Goal: Communication & Community: Connect with others

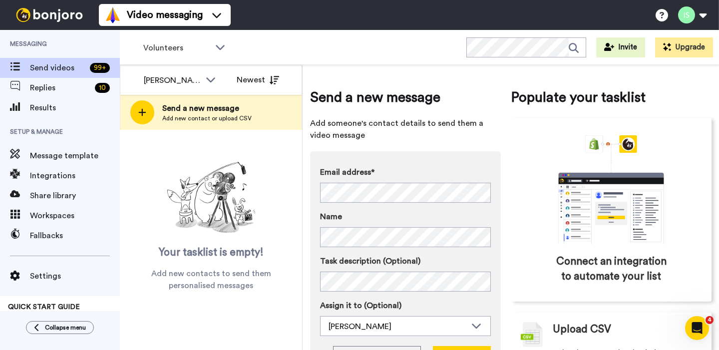
click at [421, 141] on span "Add someone's contact details to send them a video message" at bounding box center [405, 129] width 191 height 24
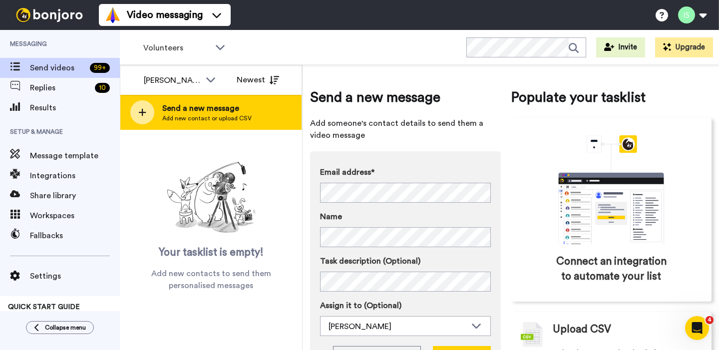
click at [130, 111] on div at bounding box center [142, 112] width 24 height 24
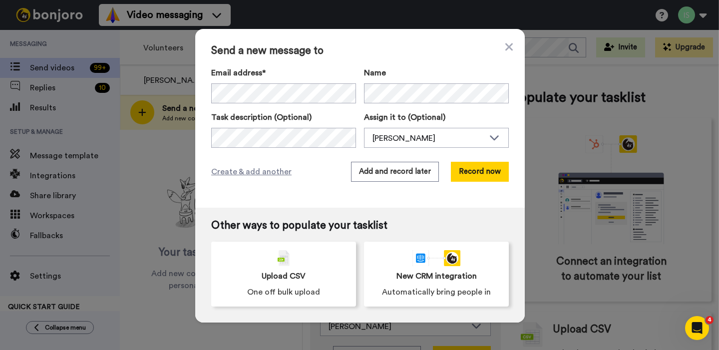
click at [319, 62] on div "Send a new message to Email address* [PERSON_NAME] <[EMAIL_ADDRESS][DOMAIN_NAME…" at bounding box center [360, 118] width 330 height 179
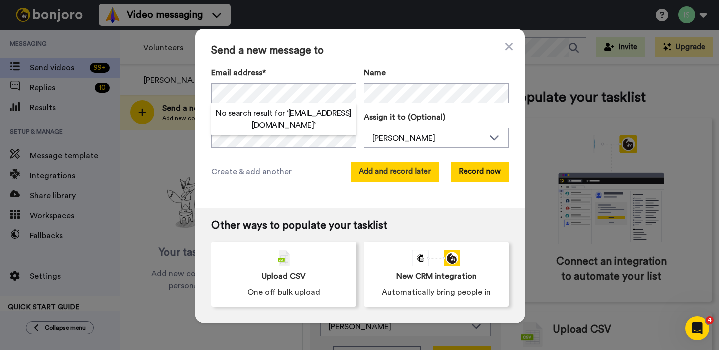
click at [391, 173] on button "Add and record later" at bounding box center [395, 172] width 88 height 20
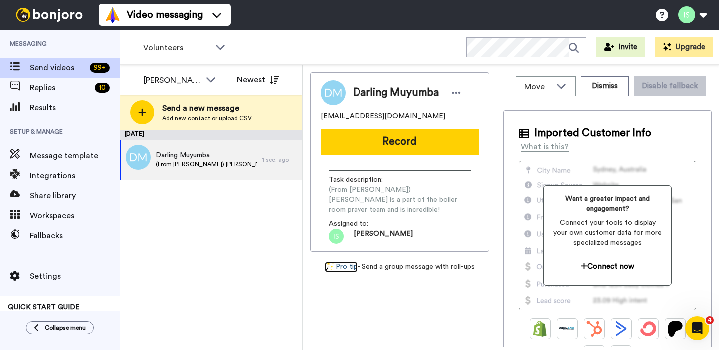
click at [350, 262] on link "Pro tip" at bounding box center [341, 267] width 33 height 10
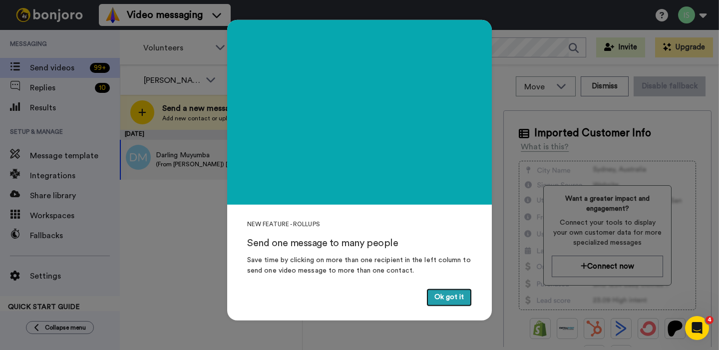
click at [445, 295] on button "Ok got it" at bounding box center [448, 298] width 45 height 18
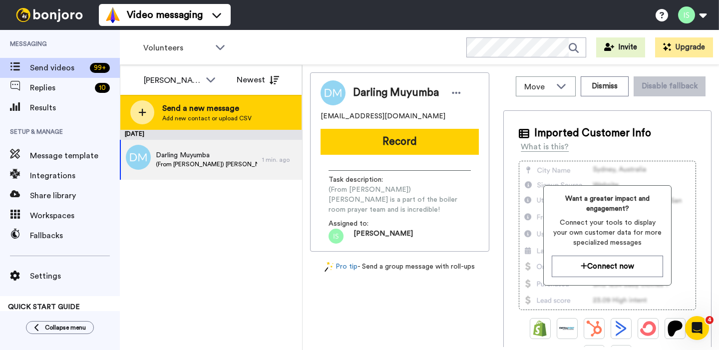
click at [143, 108] on icon at bounding box center [142, 112] width 8 height 9
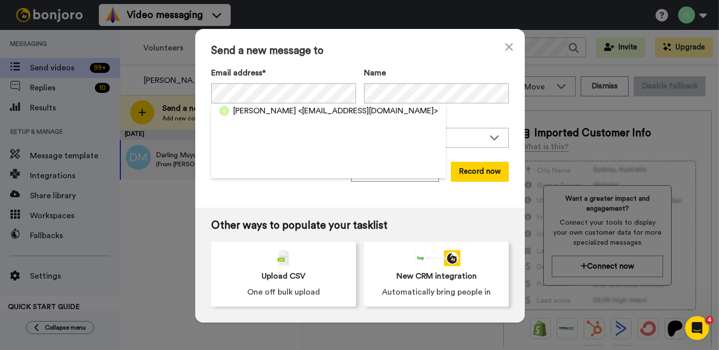
click at [302, 194] on div "Send a new message to Email address* [PERSON_NAME] <[EMAIL_ADDRESS][DOMAIN_NAME…" at bounding box center [360, 118] width 330 height 179
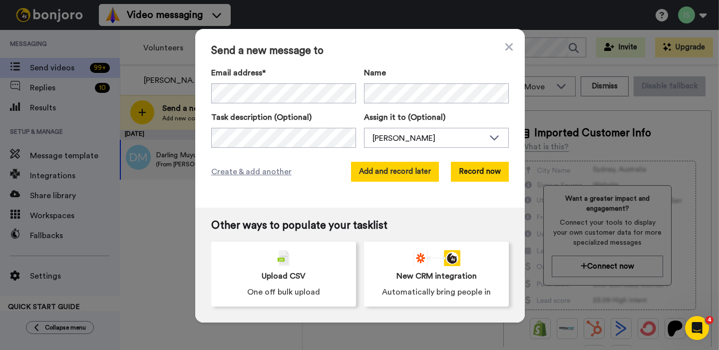
click at [421, 176] on button "Add and record later" at bounding box center [395, 172] width 88 height 20
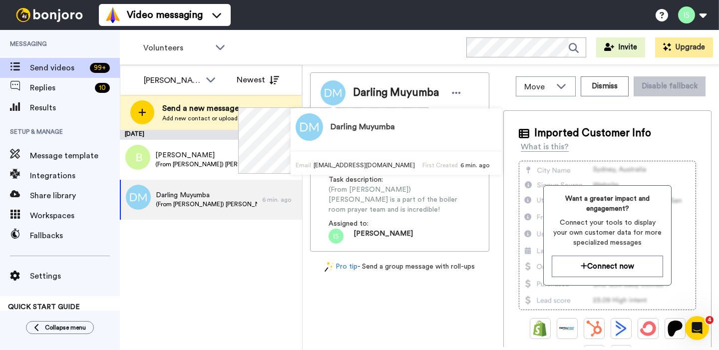
click at [221, 265] on div "[DATE] [PERSON_NAME] (From [PERSON_NAME]) [PERSON_NAME] serves at the doors in …" at bounding box center [211, 240] width 182 height 220
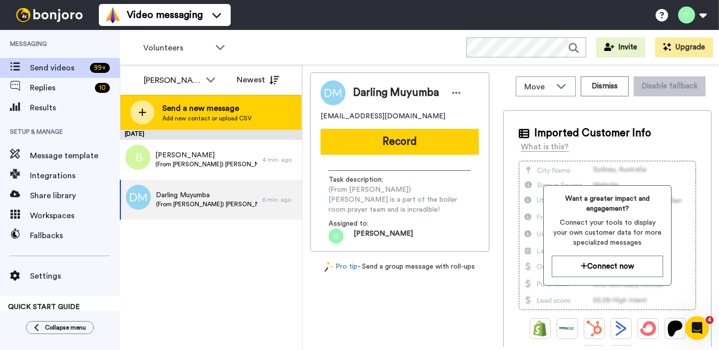
click at [139, 110] on icon at bounding box center [142, 112] width 8 height 9
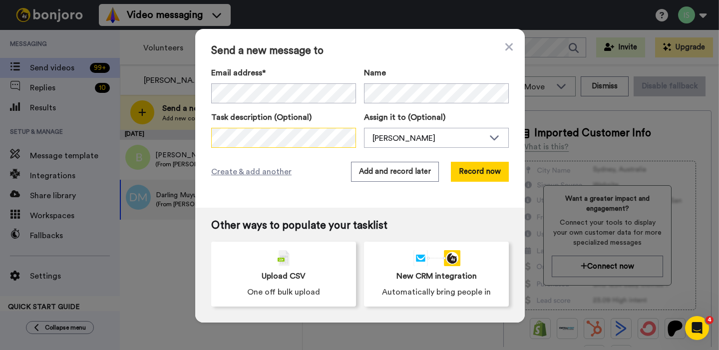
scroll to position [0, 148]
click at [413, 175] on button "Add and record later" at bounding box center [395, 172] width 88 height 20
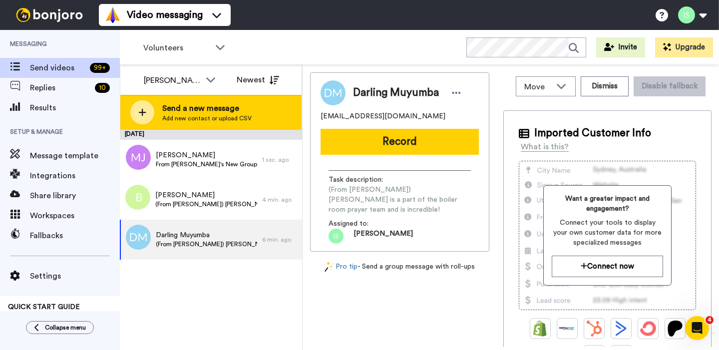
click at [142, 117] on div at bounding box center [142, 112] width 24 height 24
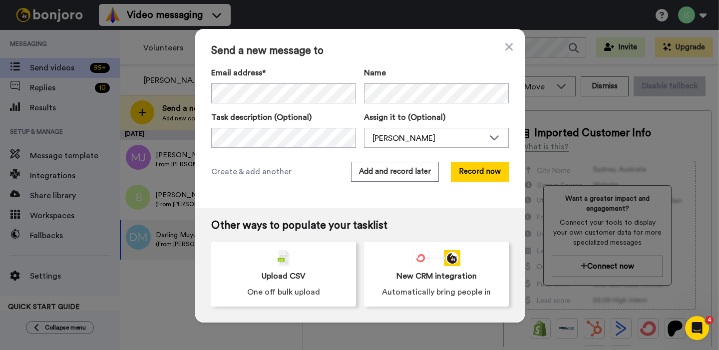
click at [322, 103] on div "Email address* Name Task description (Optional) Assign it to (Optional) [PERSON…" at bounding box center [360, 107] width 298 height 81
click at [390, 169] on button "Add and record later" at bounding box center [395, 172] width 88 height 20
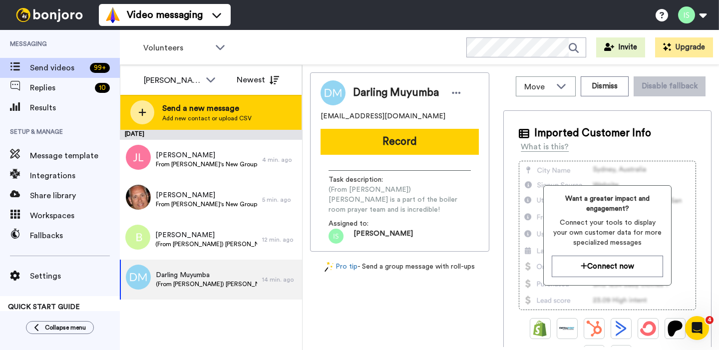
click at [144, 110] on icon at bounding box center [142, 112] width 8 height 9
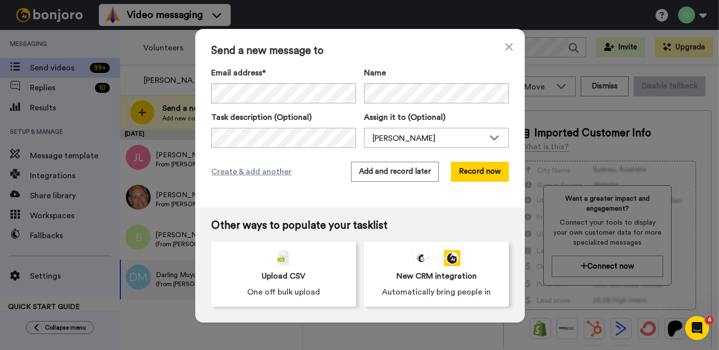
click at [259, 196] on div "Send a new message to Email address* No search result for ‘ [EMAIL_ADDRESS][DOM…" at bounding box center [360, 118] width 330 height 179
click at [374, 173] on button "Add and record later" at bounding box center [395, 172] width 88 height 20
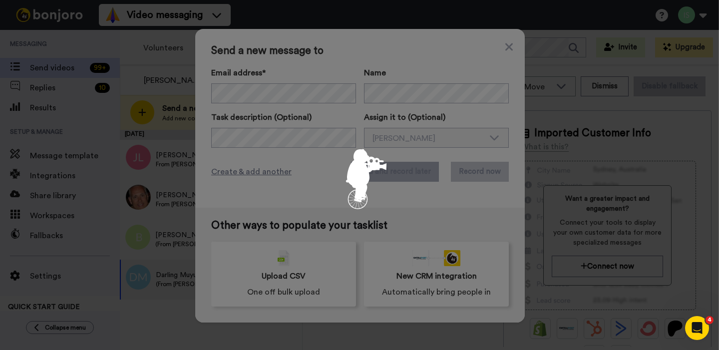
scroll to position [0, 0]
